Goal: Navigation & Orientation: Find specific page/section

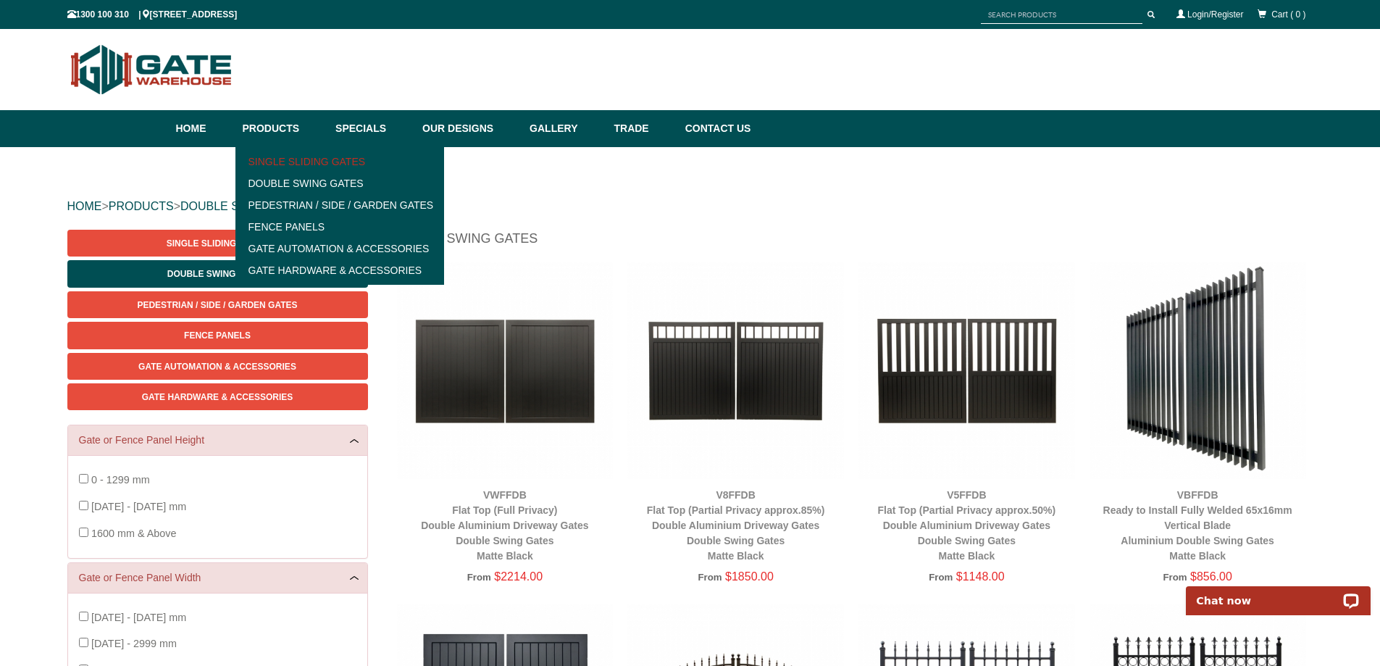
click at [278, 156] on link "Single Sliding Gates" at bounding box center [340, 162] width 201 height 22
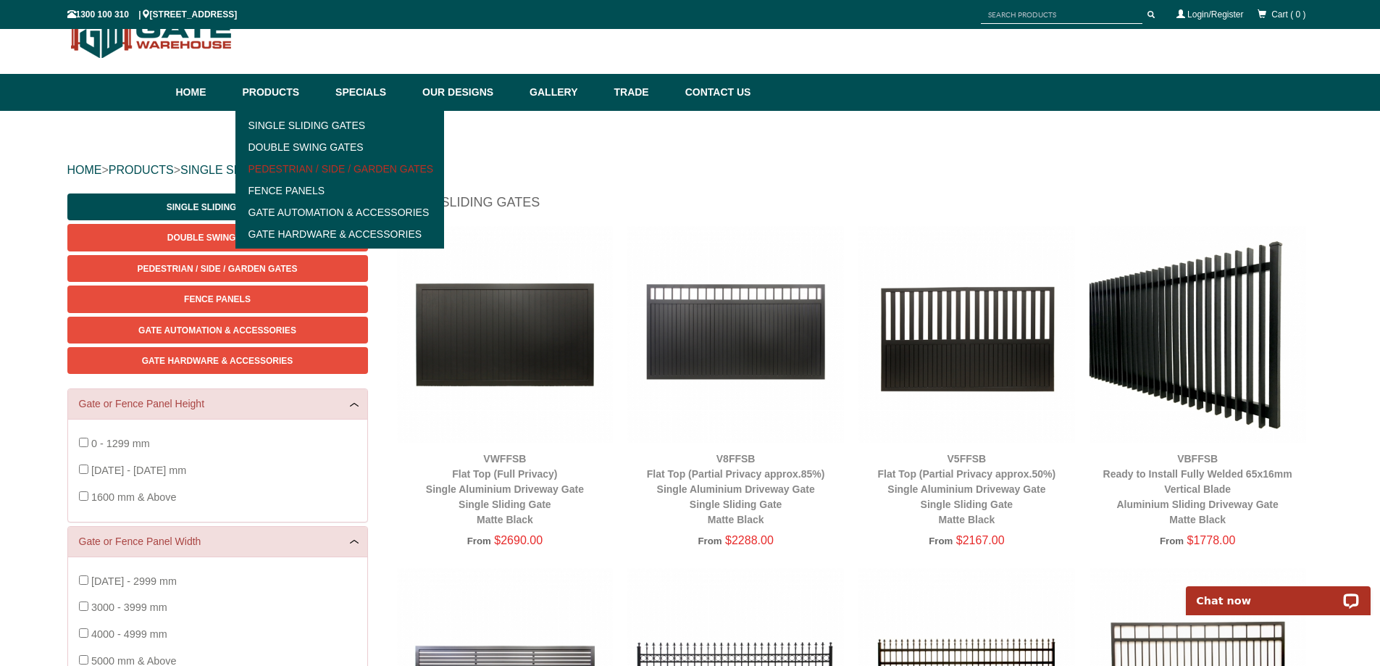
click at [432, 164] on link "Pedestrian / Side / Garden Gates" at bounding box center [340, 169] width 201 height 22
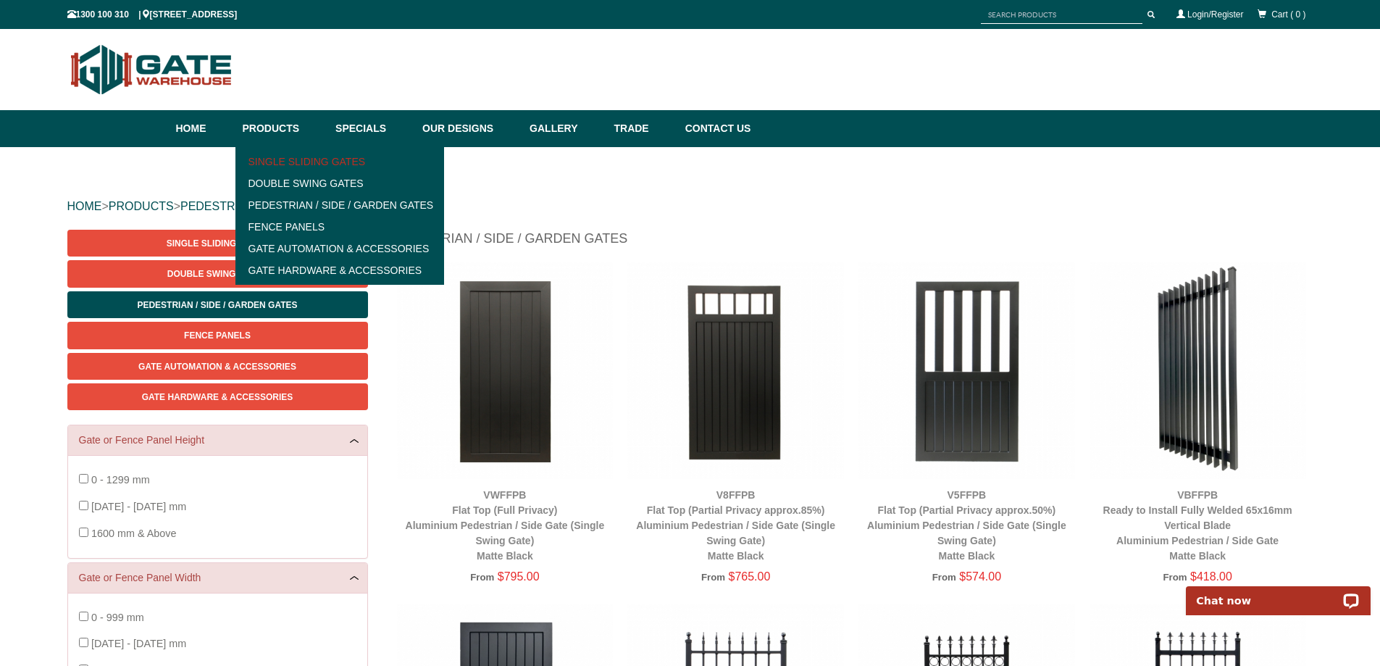
click at [261, 158] on link "Single Sliding Gates" at bounding box center [340, 162] width 201 height 22
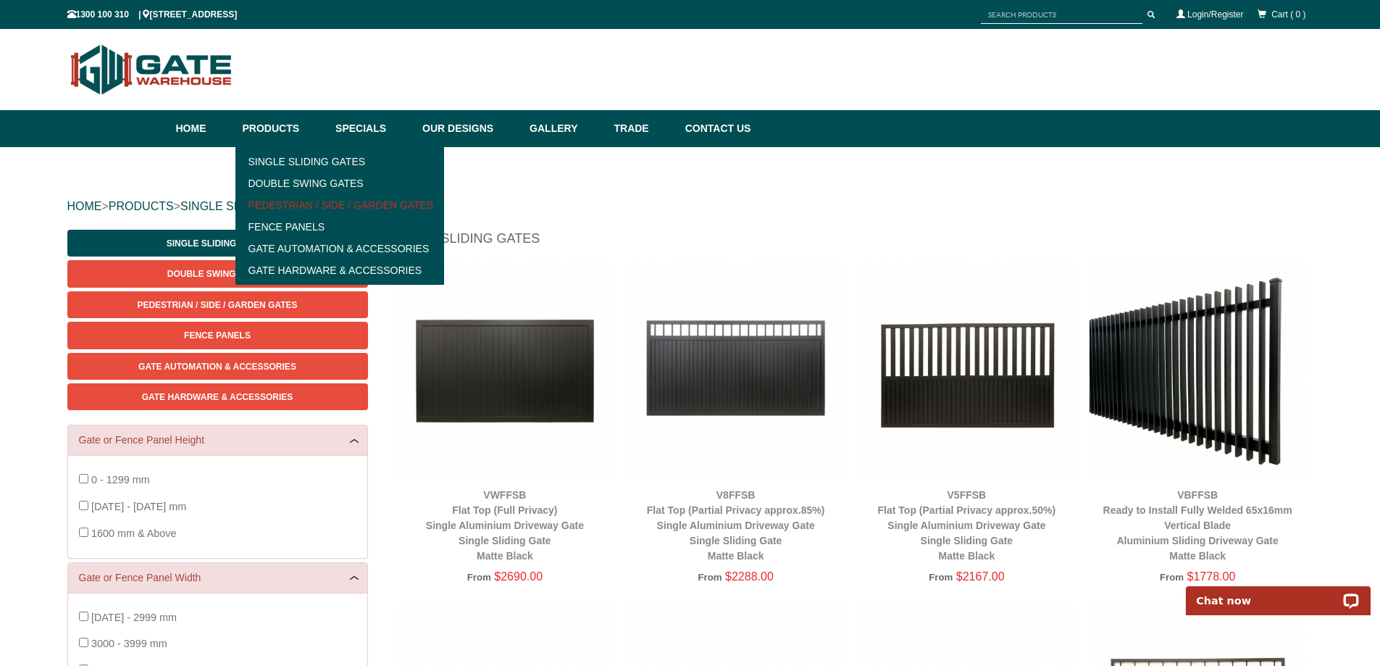
click at [292, 204] on link "Pedestrian / Side / Garden Gates" at bounding box center [340, 205] width 201 height 22
